Goal: Transaction & Acquisition: Purchase product/service

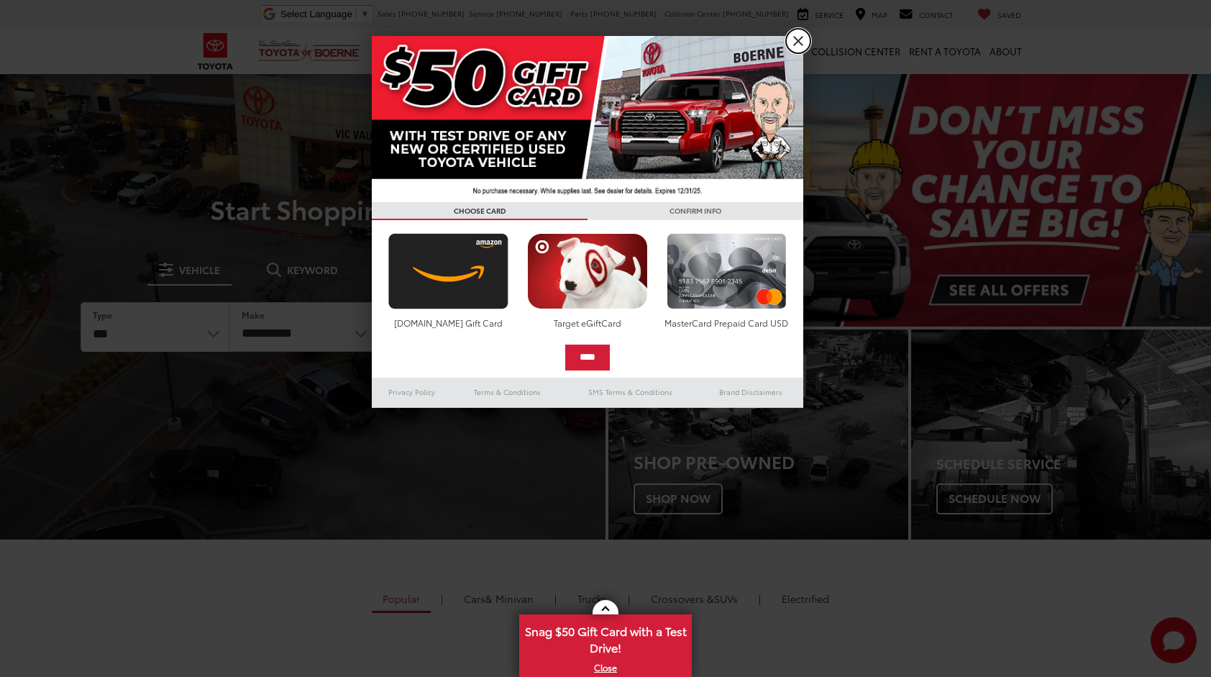
click at [803, 40] on link "X" at bounding box center [798, 41] width 24 height 24
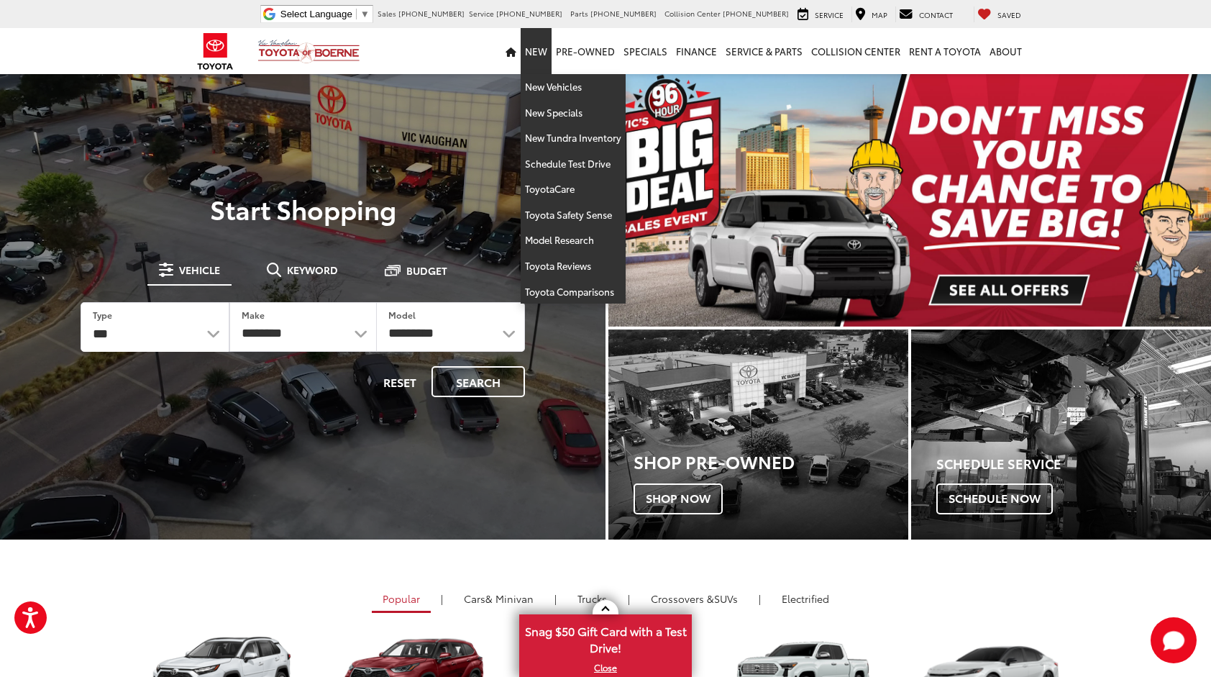
click at [551, 88] on link "New Vehicles" at bounding box center [573, 87] width 105 height 26
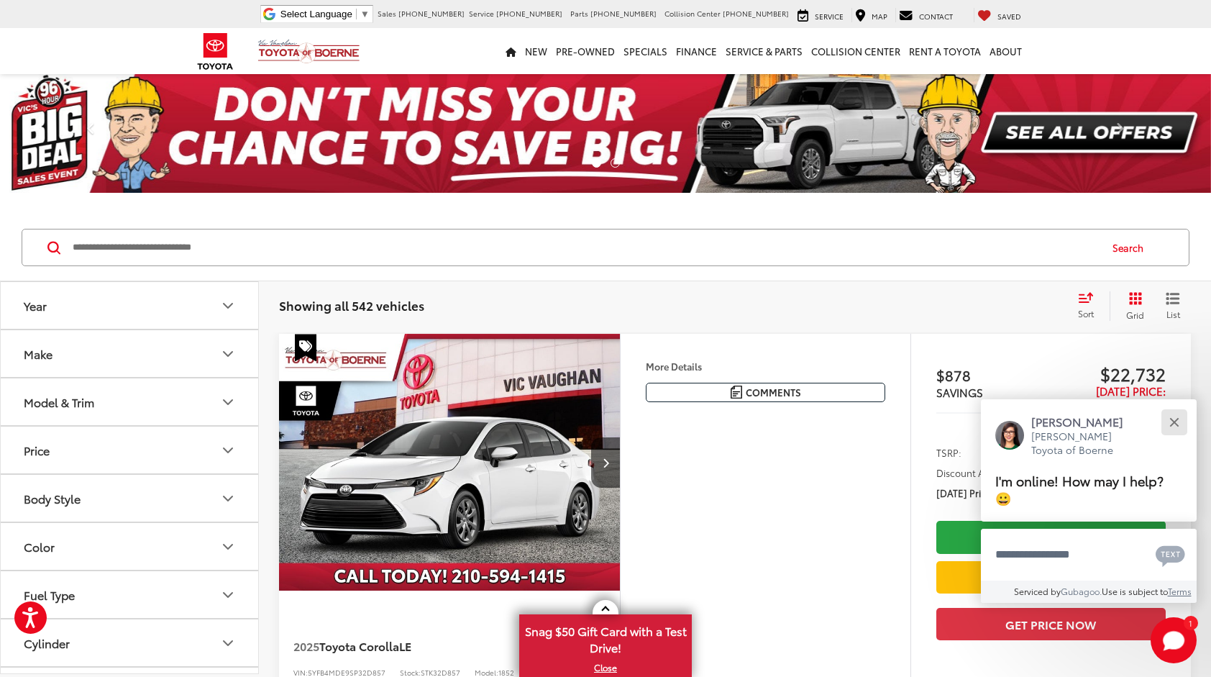
click at [1175, 419] on div "Close" at bounding box center [1174, 421] width 9 height 9
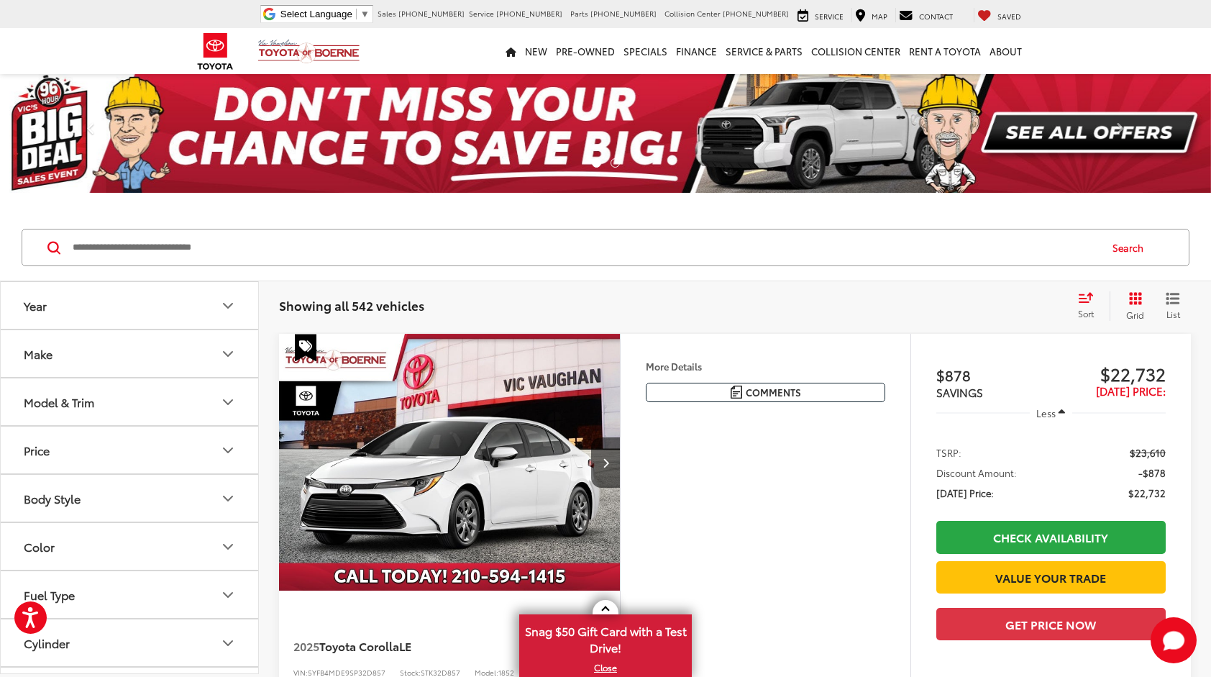
click at [147, 402] on button "Model & Trim" at bounding box center [130, 401] width 259 height 47
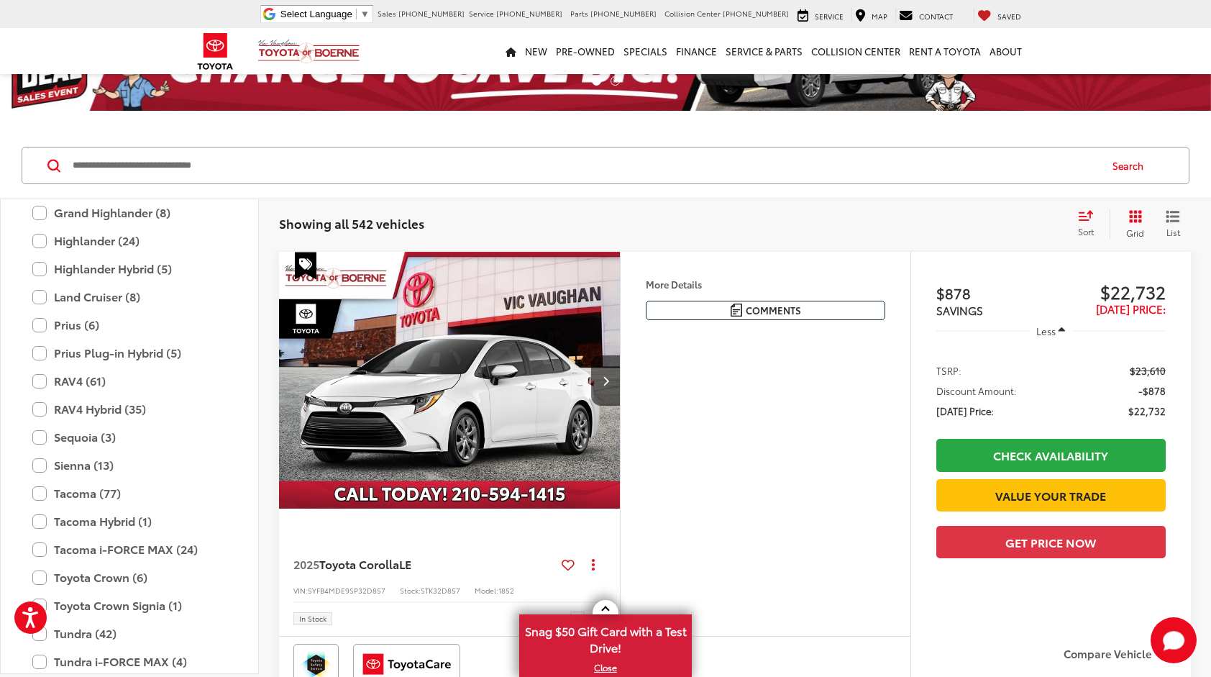
scroll to position [409, 0]
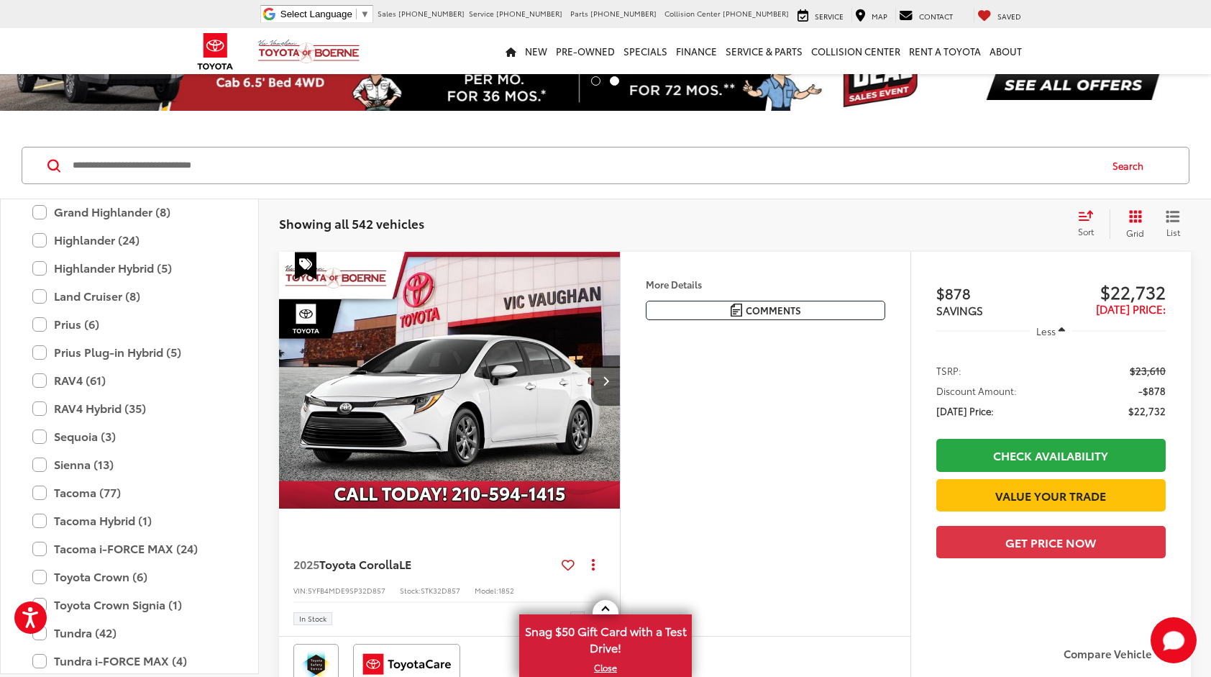
click at [49, 483] on label "Tacoma (77)" at bounding box center [129, 492] width 194 height 25
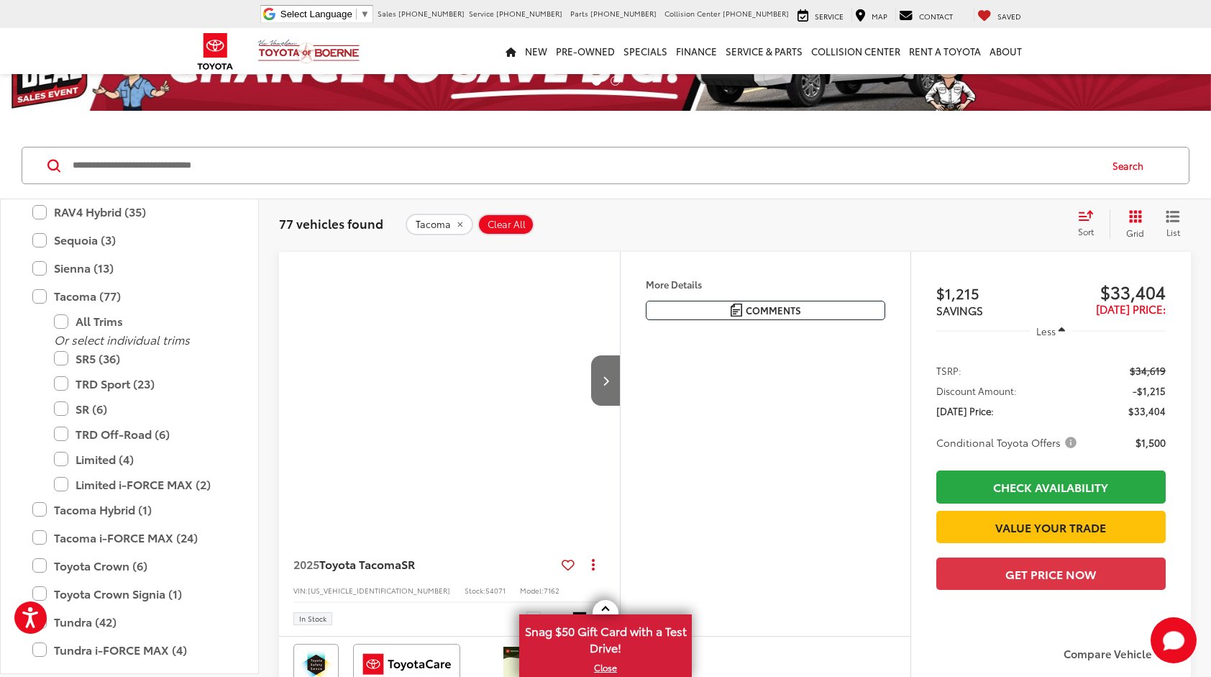
scroll to position [609, 0]
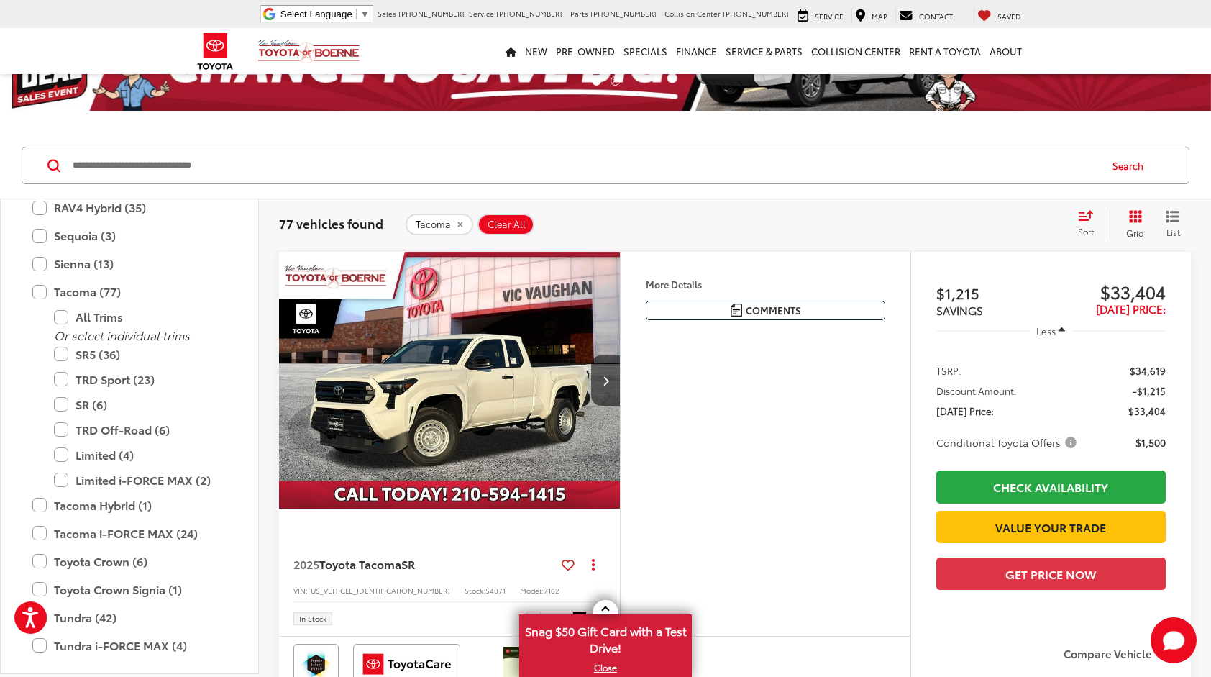
click at [68, 377] on label "TRD Sport (23)" at bounding box center [140, 379] width 173 height 25
click at [66, 429] on label "TRD Off-Road (6)" at bounding box center [140, 429] width 173 height 25
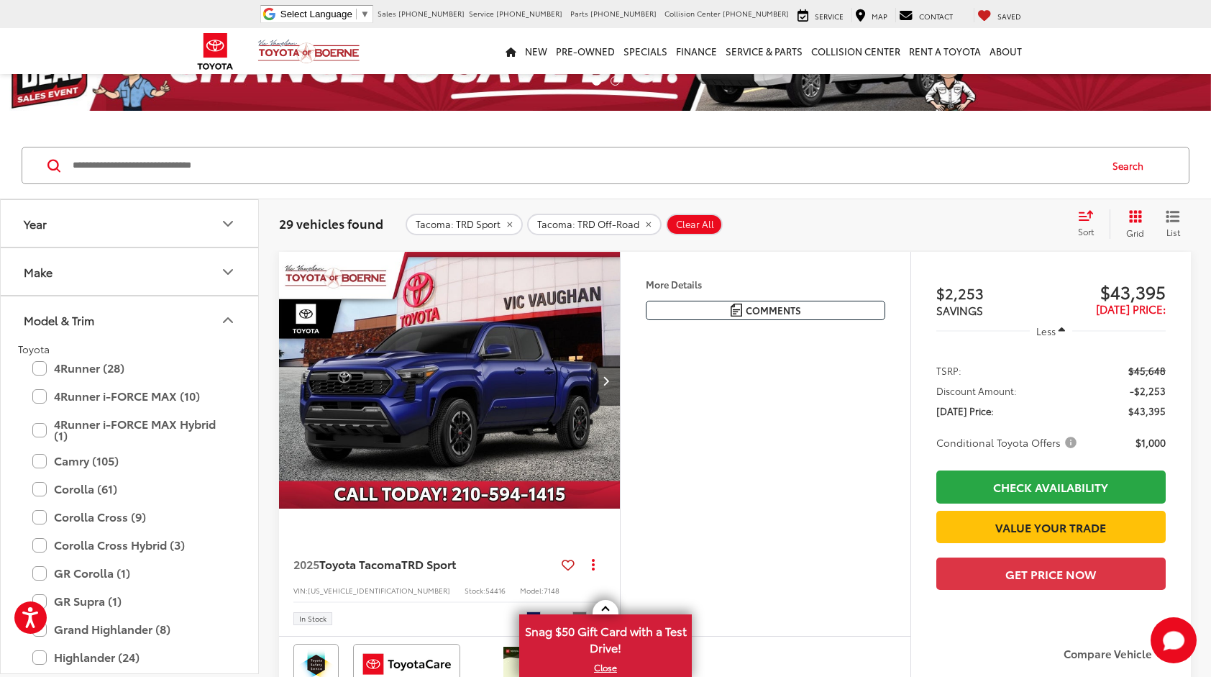
click at [141, 232] on button "Year" at bounding box center [130, 223] width 259 height 47
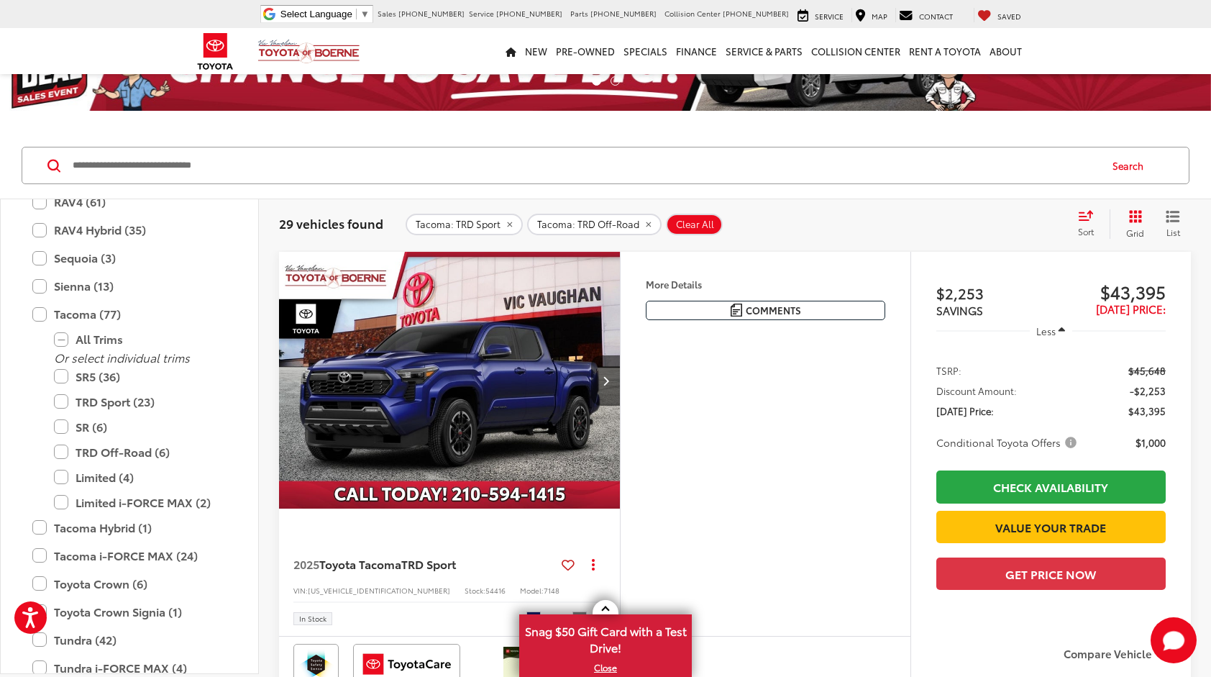
scroll to position [701, 0]
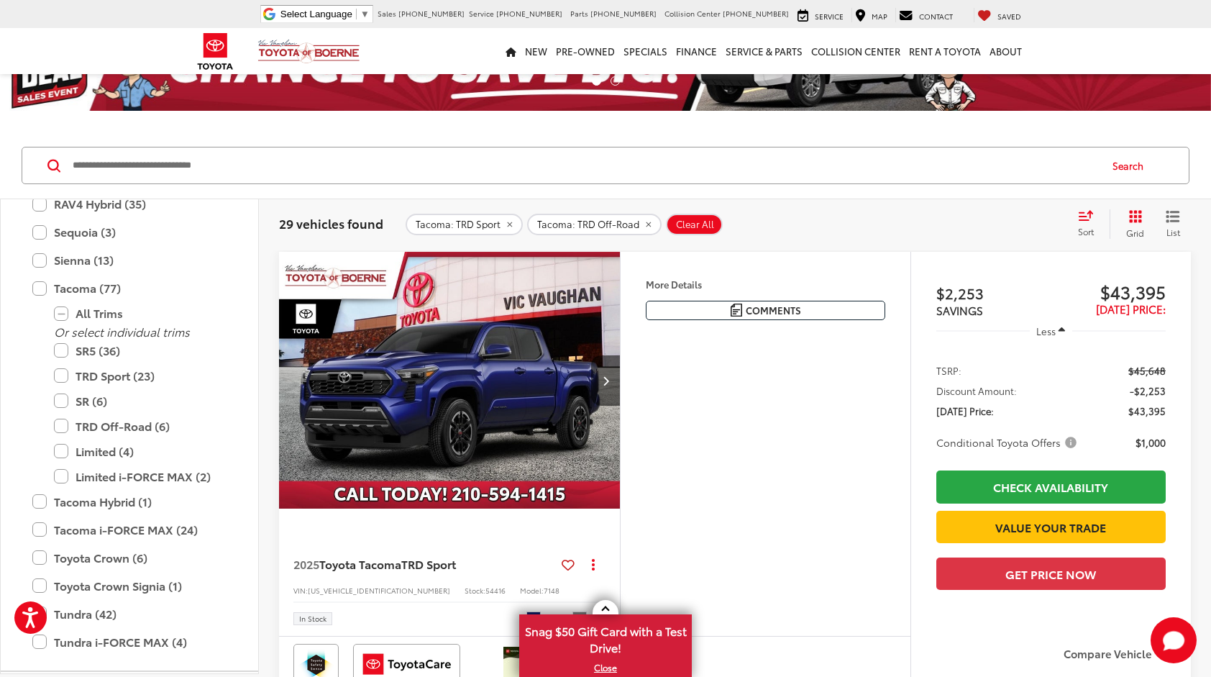
click at [72, 345] on label "SR5 (36)" at bounding box center [140, 350] width 173 height 25
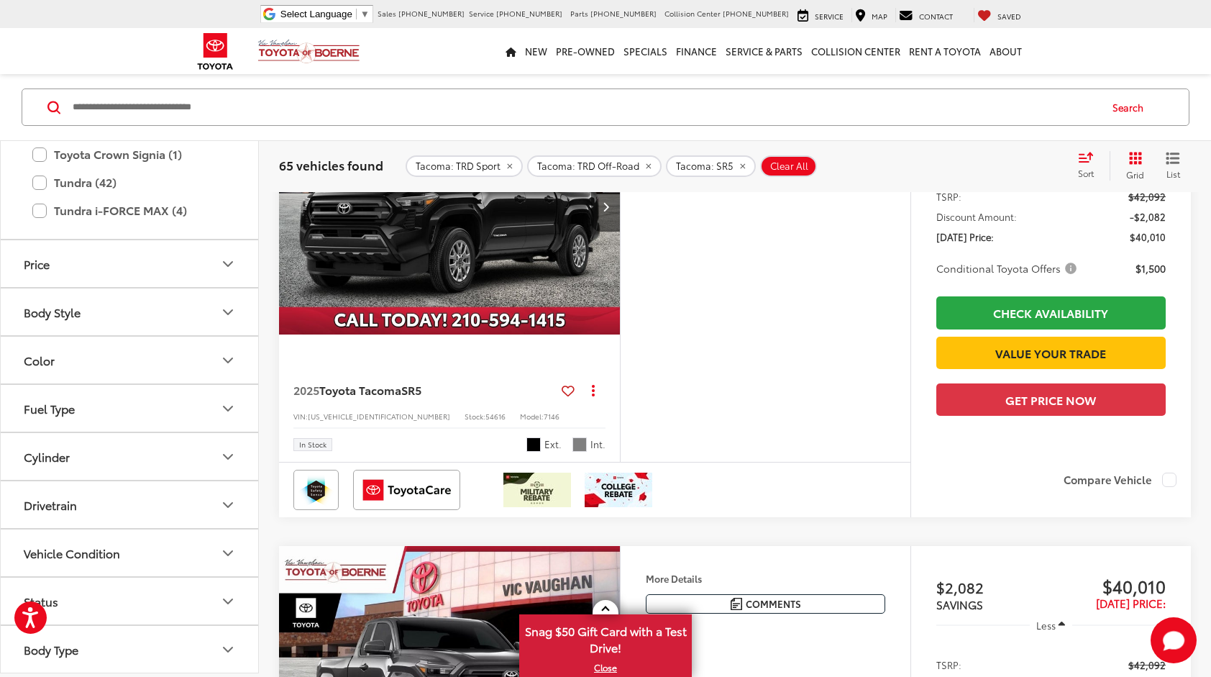
scroll to position [899, 0]
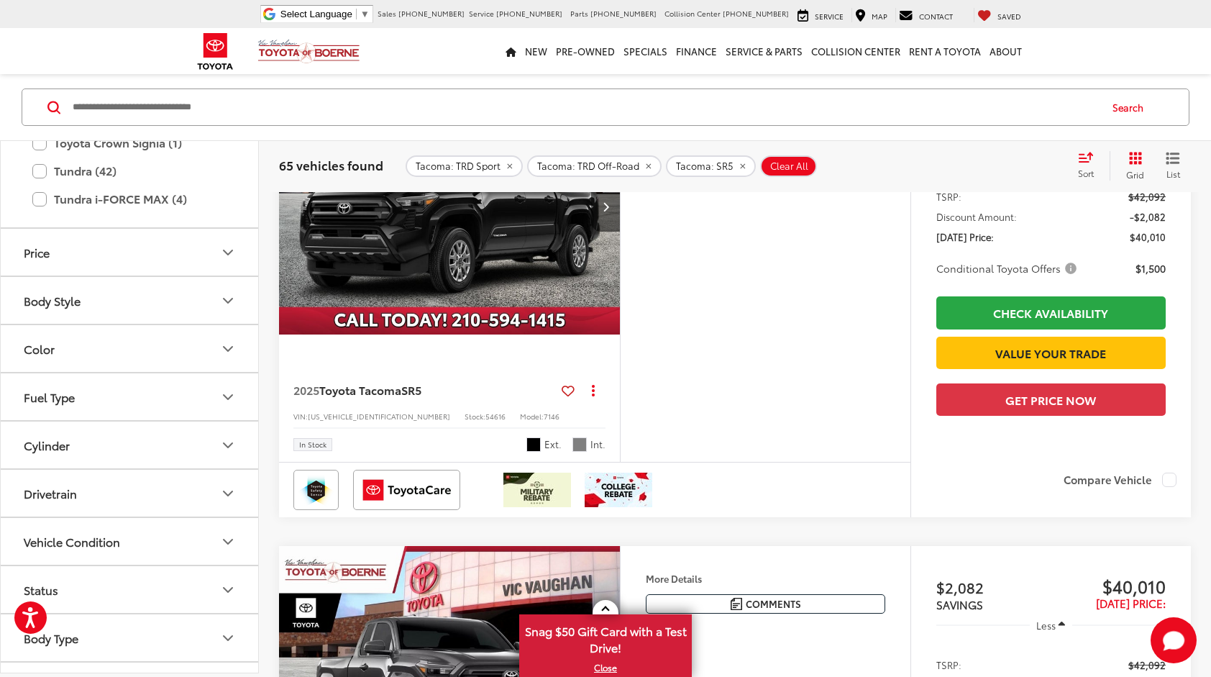
click at [183, 483] on button "Drivetrain" at bounding box center [130, 493] width 259 height 47
click at [46, 544] on label "4WD (1)" at bounding box center [47, 553] width 59 height 24
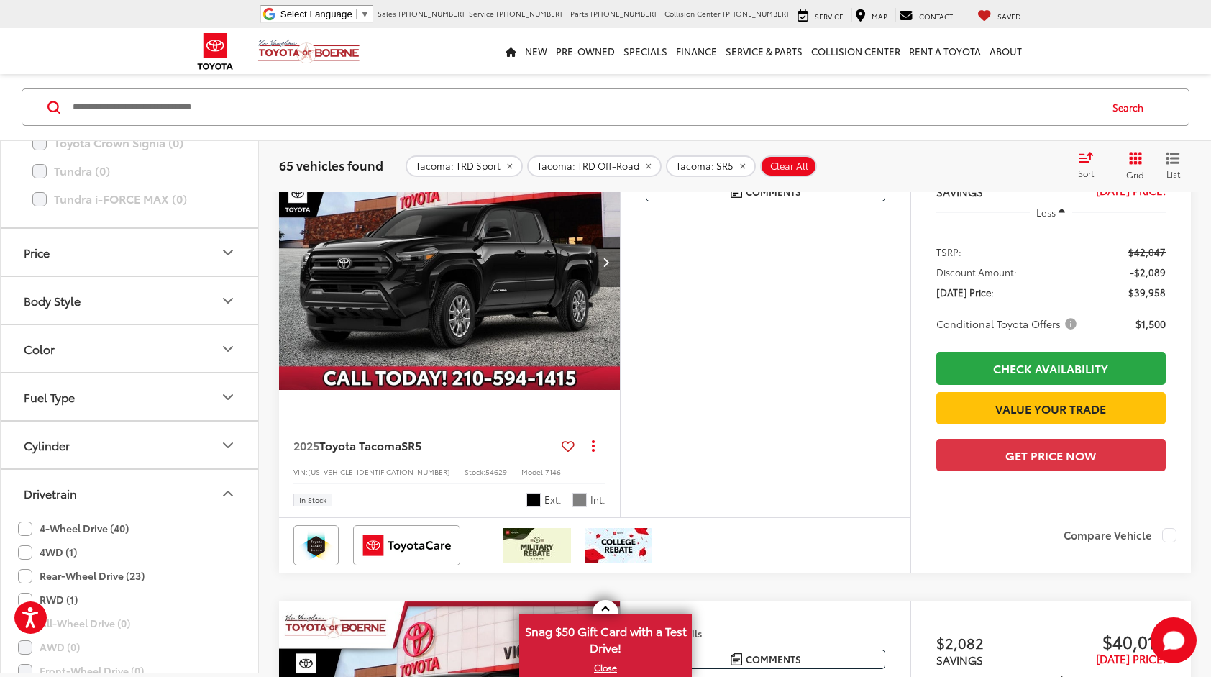
click at [75, 526] on label "4-Wheel Drive (40)" at bounding box center [73, 529] width 111 height 24
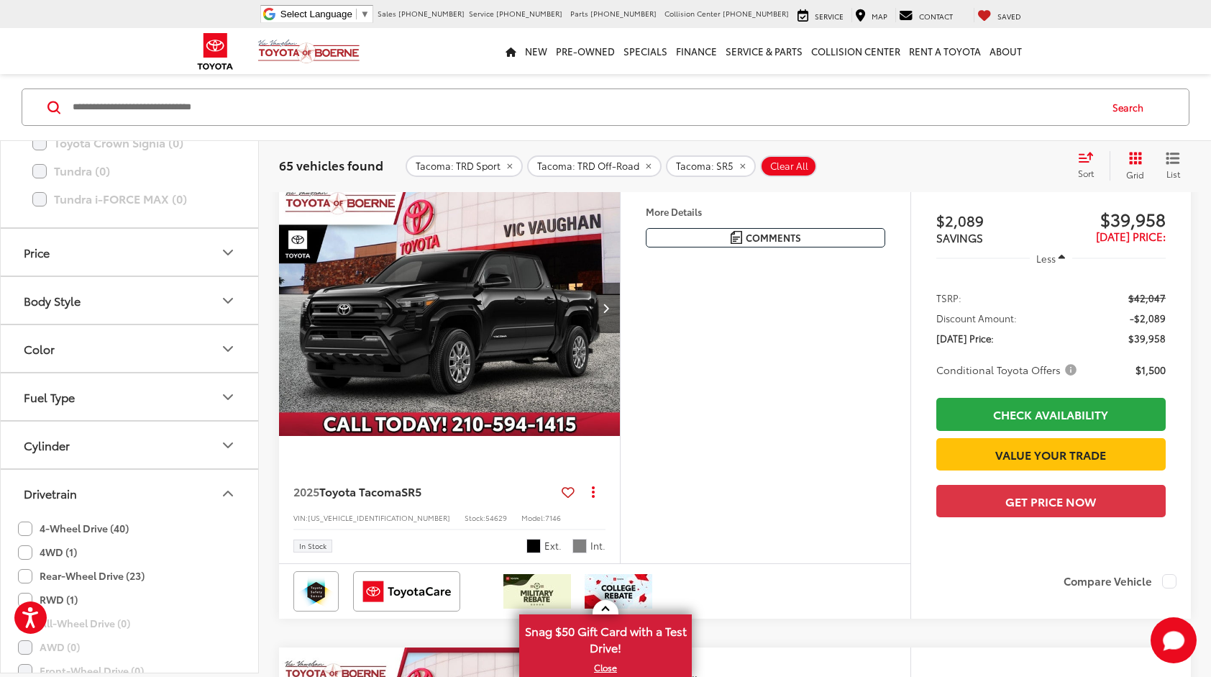
scroll to position [140, 0]
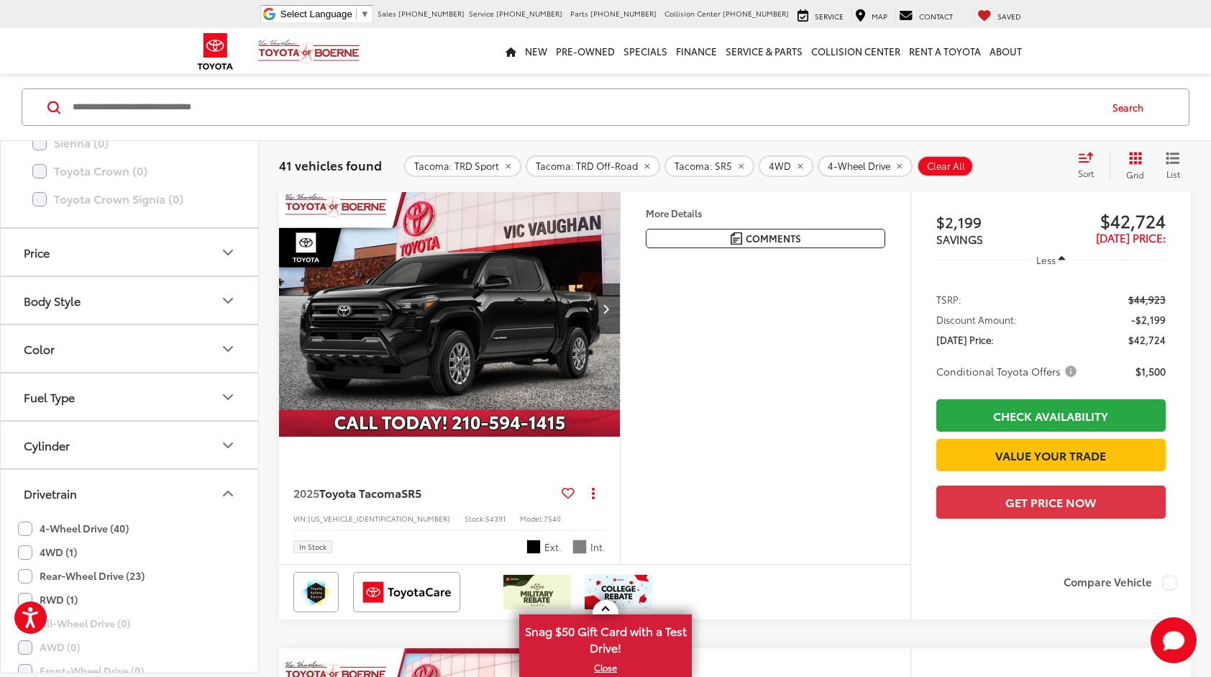
scroll to position [2120, 0]
